Goal: Navigation & Orientation: Go to known website

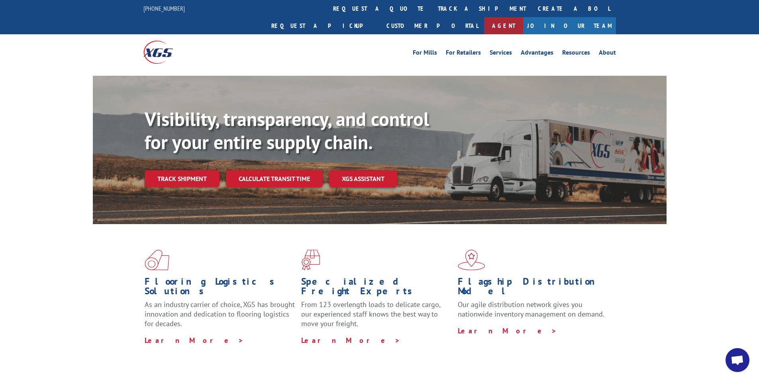
click at [523, 17] on link "Agent" at bounding box center [503, 25] width 39 height 17
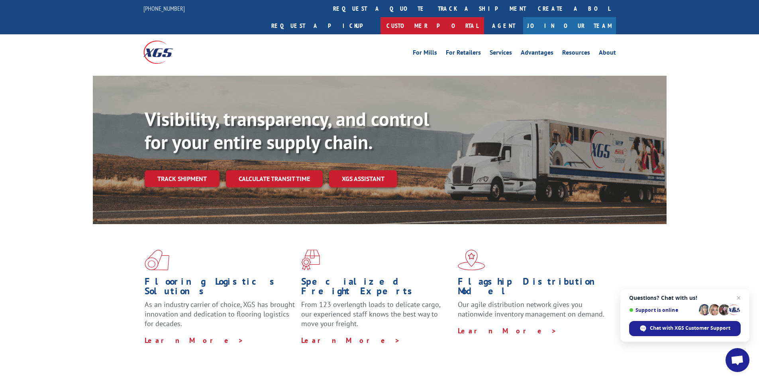
click at [484, 17] on link "Customer Portal" at bounding box center [432, 25] width 104 height 17
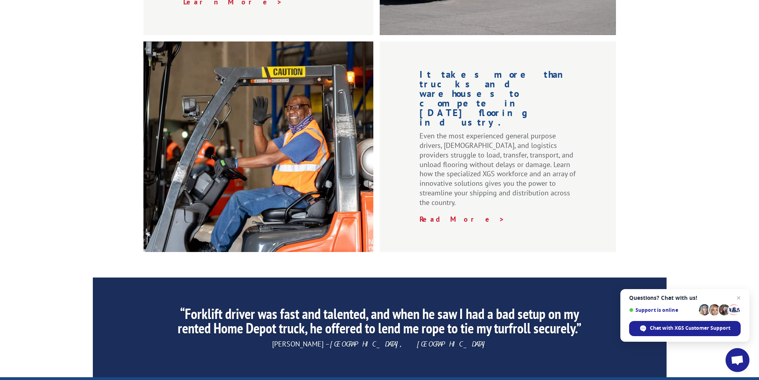
scroll to position [1197, 0]
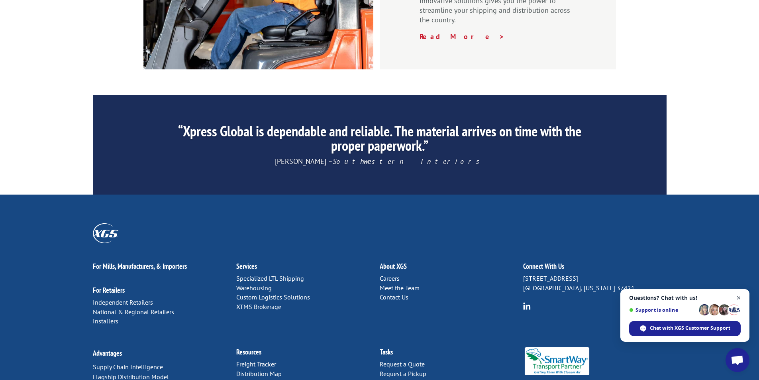
click at [740, 297] on span "Close chat" at bounding box center [739, 298] width 10 height 10
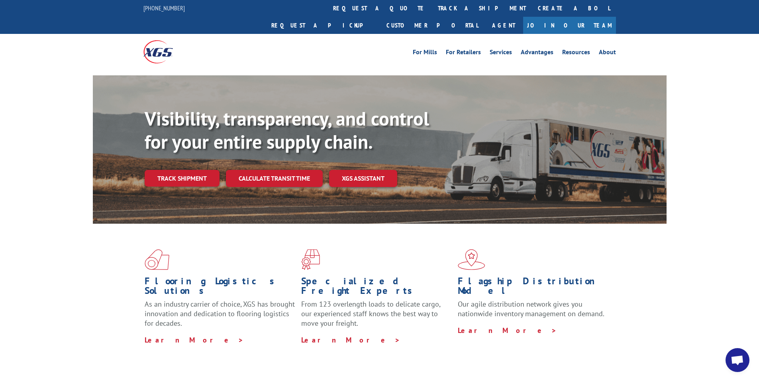
scroll to position [0, 0]
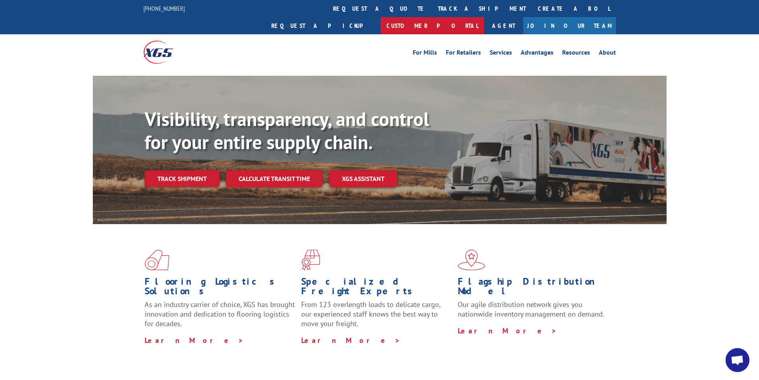
click at [484, 17] on link "Customer Portal" at bounding box center [432, 25] width 104 height 17
